Goal: Task Accomplishment & Management: Use online tool/utility

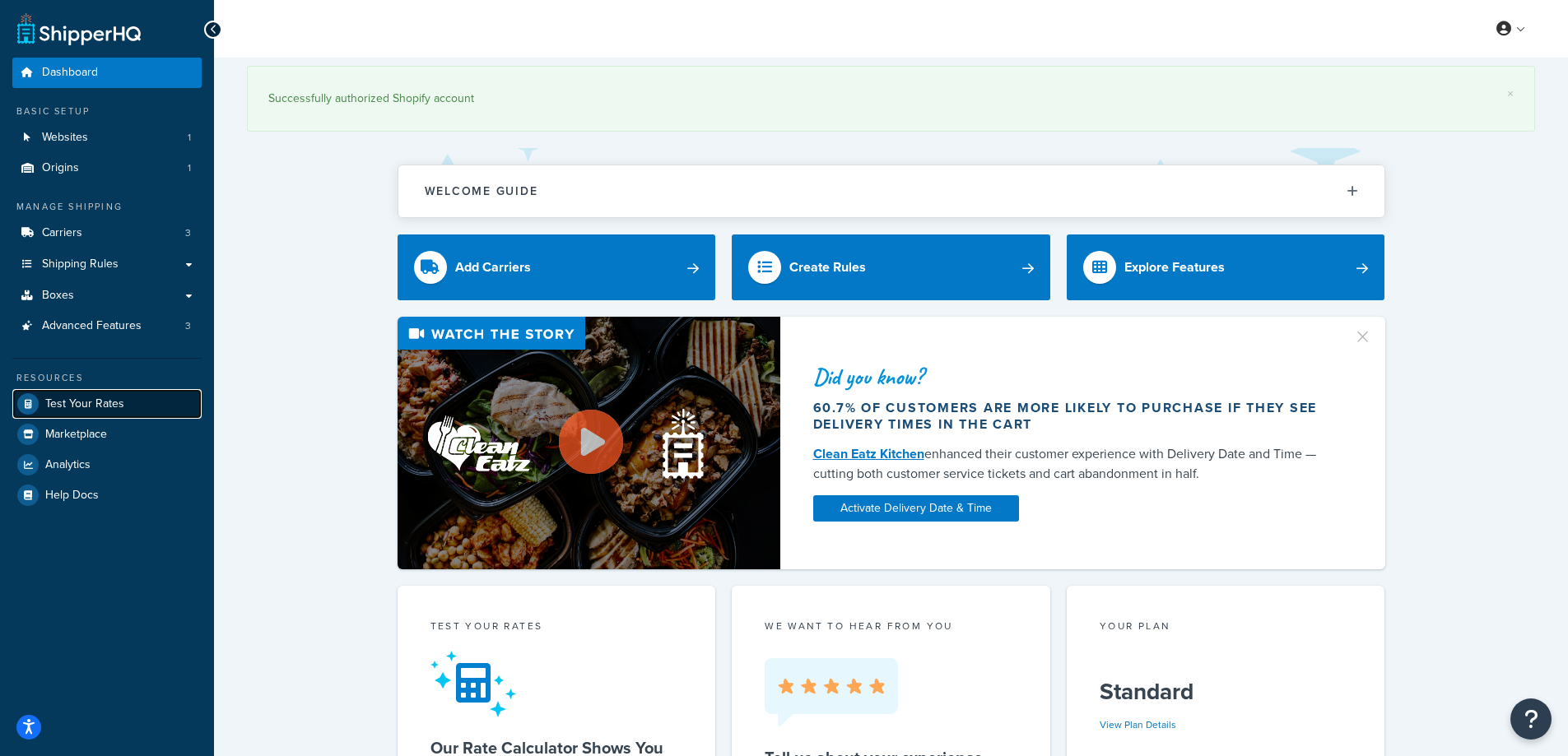
click at [110, 399] on span "Test Your Rates" at bounding box center [84, 404] width 79 height 14
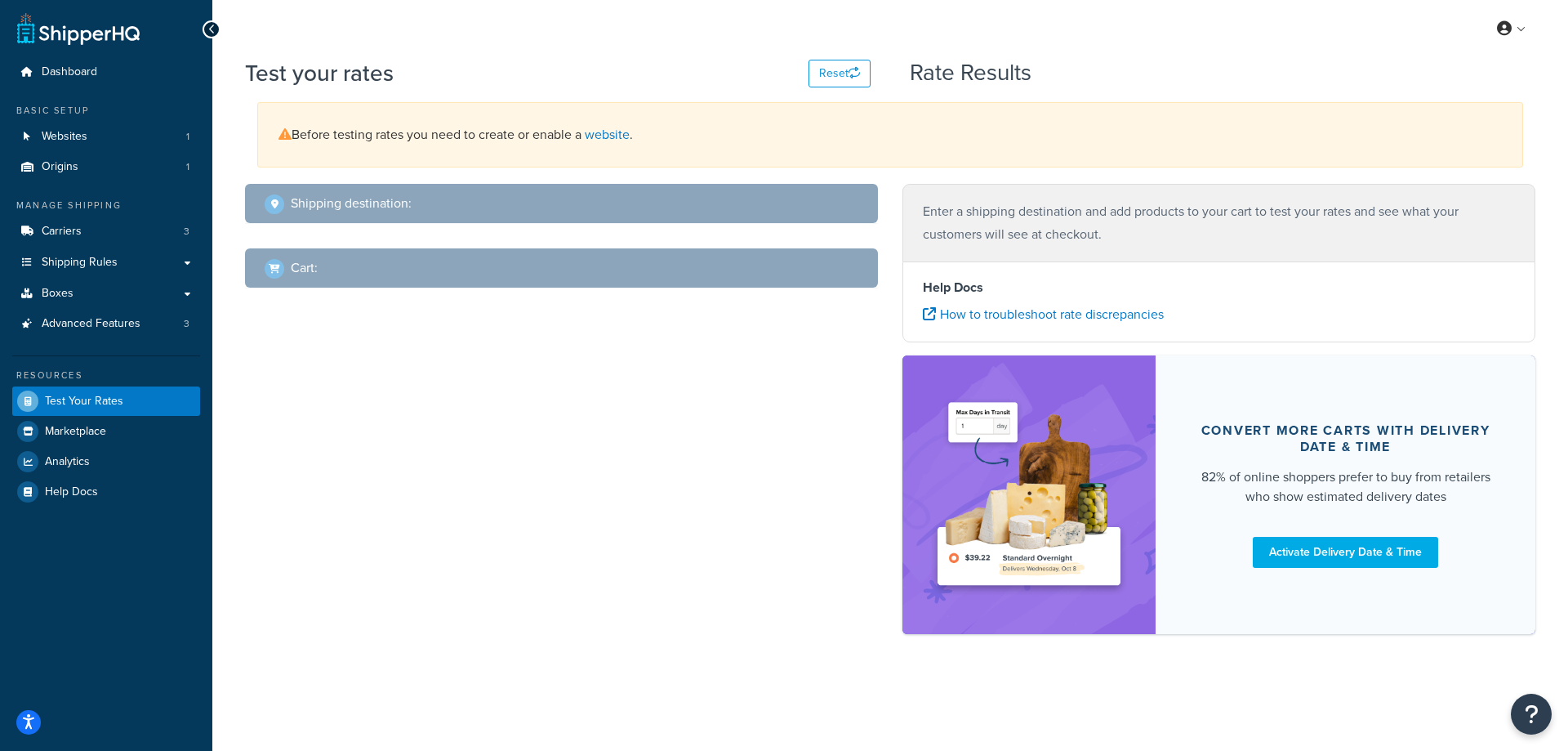
select select "[GEOGRAPHIC_DATA]"
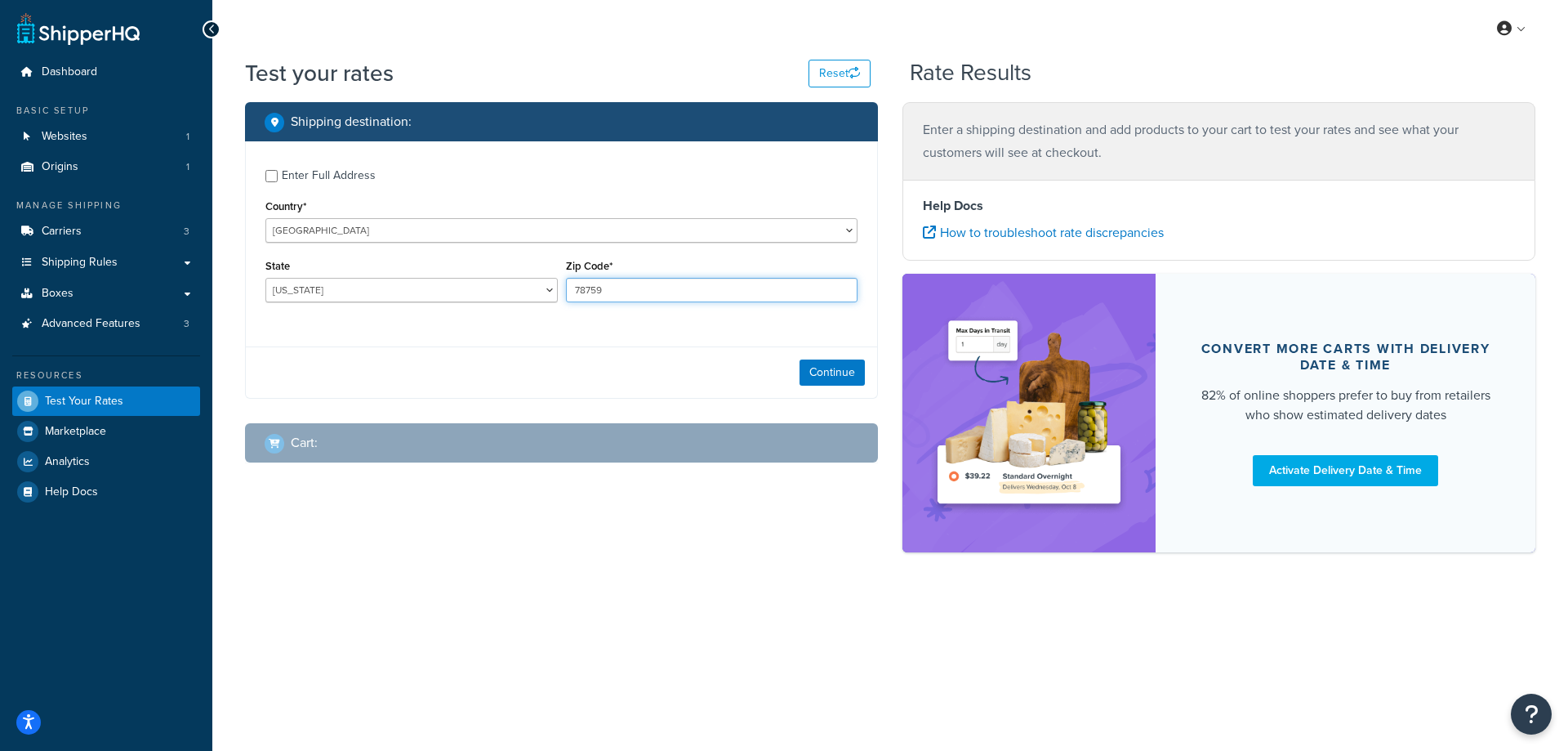
drag, startPoint x: 619, startPoint y: 288, endPoint x: 570, endPoint y: 289, distance: 49.0
click at [570, 289] on input "78759" at bounding box center [712, 290] width 293 height 24
paste input "85296"
type input "85296"
click at [513, 311] on div "State [US_STATE] [US_STATE] [US_STATE] [US_STATE] [US_STATE] Armed Forces Ameri…" at bounding box center [412, 284] width 301 height 59
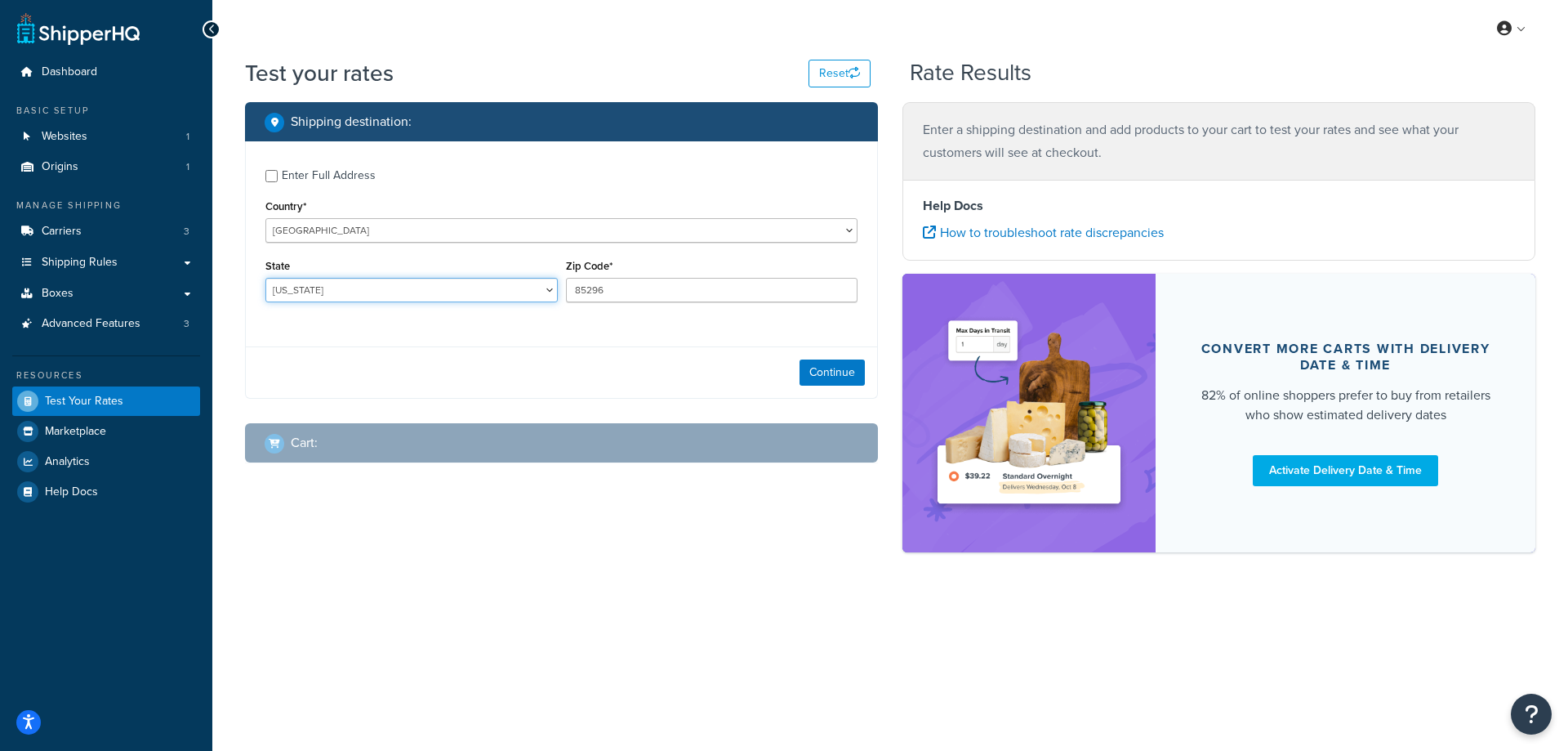
click at [390, 288] on select "[US_STATE] [US_STATE] [US_STATE] [US_STATE] [US_STATE] Armed Forces Americas Ar…" at bounding box center [412, 290] width 293 height 24
select select "AZ"
click at [266, 278] on select "[US_STATE] [US_STATE] [US_STATE] [US_STATE] [US_STATE] Armed Forces Americas Ar…" at bounding box center [412, 290] width 293 height 24
click at [814, 374] on button "Continue" at bounding box center [832, 373] width 65 height 26
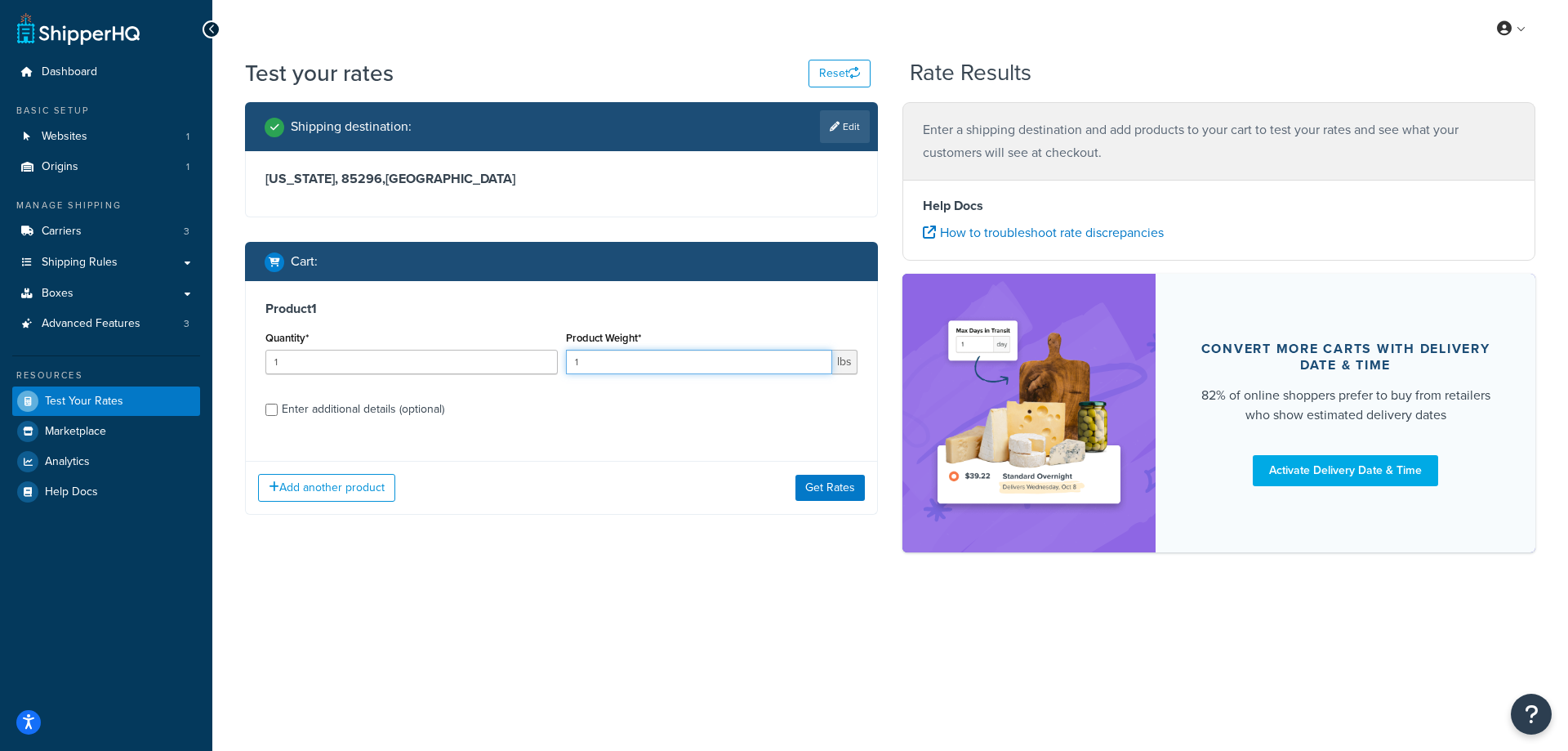
drag, startPoint x: 622, startPoint y: 369, endPoint x: 566, endPoint y: 369, distance: 56.0
click at [566, 369] on input "1" at bounding box center [699, 362] width 268 height 24
paste input "0.04"
type input "0.04"
click at [365, 359] on input "1" at bounding box center [412, 362] width 293 height 24
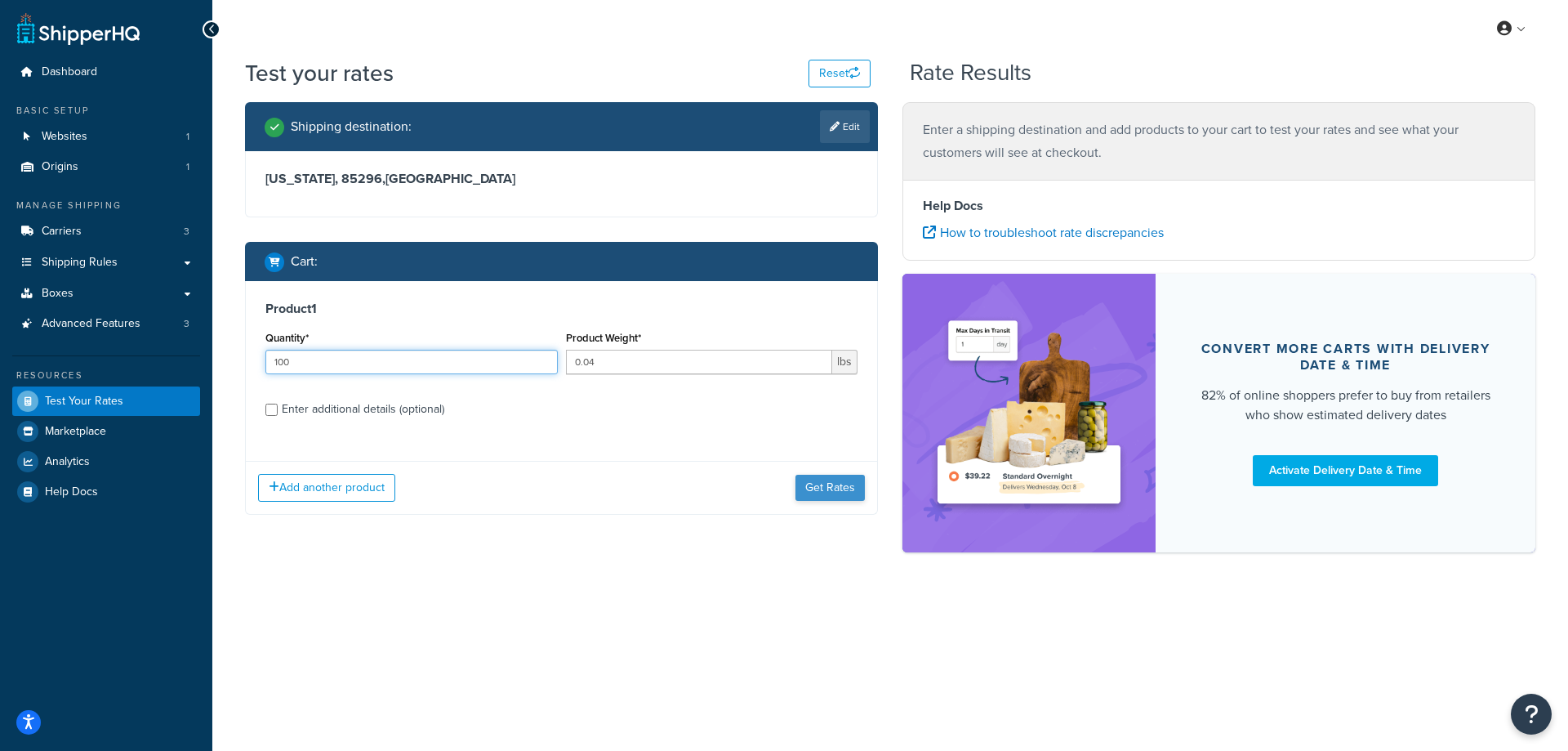
type input "100"
click at [830, 492] on button "Get Rates" at bounding box center [830, 488] width 70 height 26
